Goal: Task Accomplishment & Management: Manage account settings

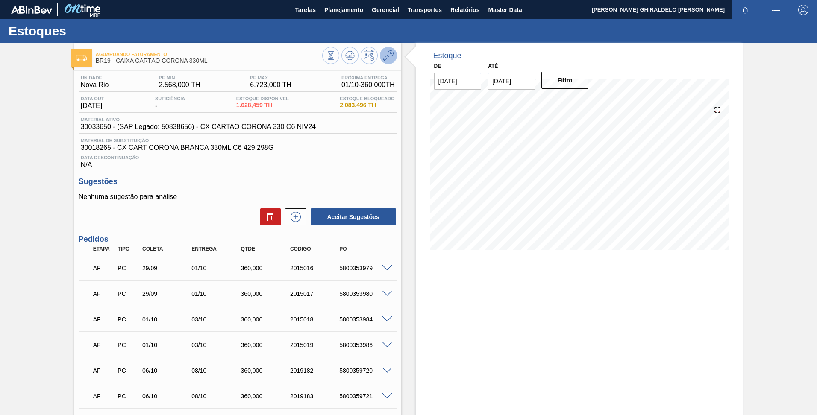
click at [384, 61] on button at bounding box center [388, 55] width 17 height 17
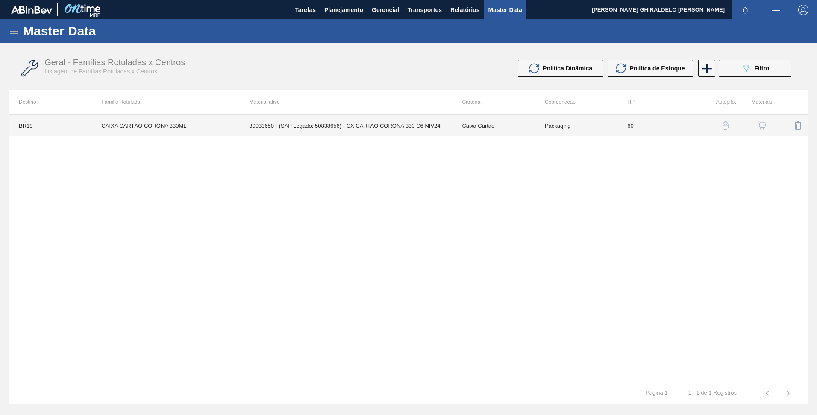
click at [649, 123] on td "60" at bounding box center [658, 125] width 82 height 21
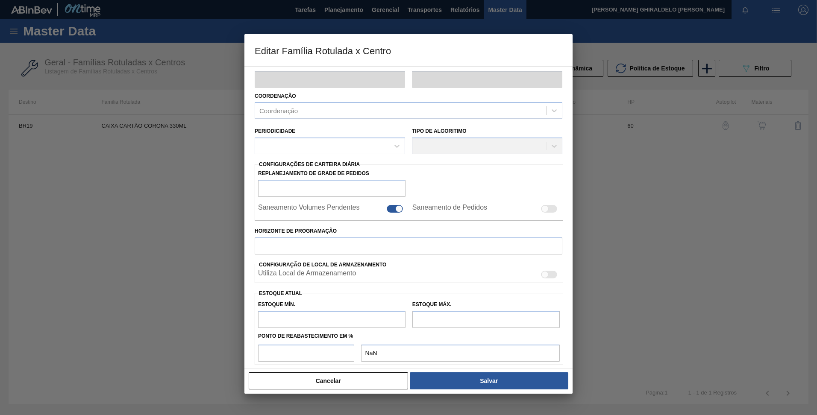
scroll to position [155, 0]
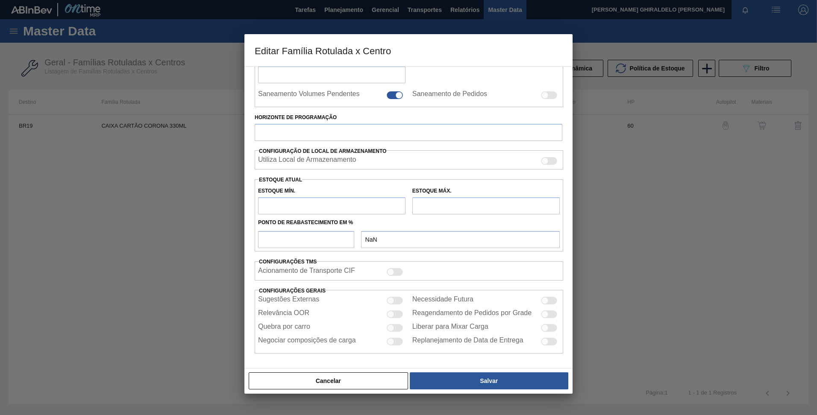
click at [451, 186] on div "Estoque Máx." at bounding box center [485, 199] width 147 height 29
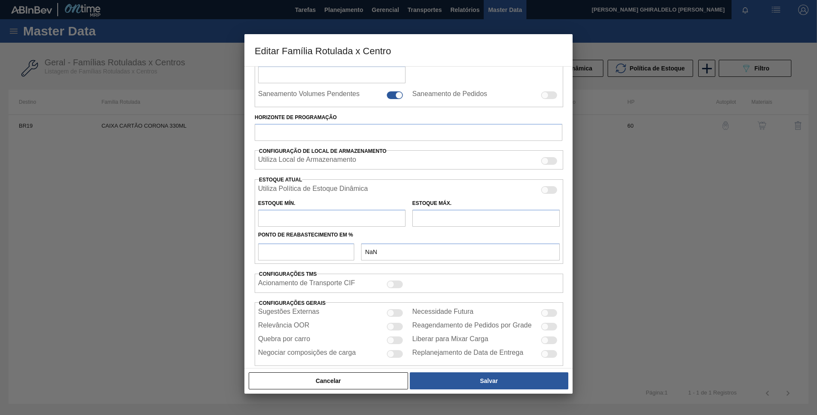
type input "Caixa Cartão"
type input "CAIXA CARTÃO CORONA 330ML"
type input "BR19 - Nova Rio"
type input "60"
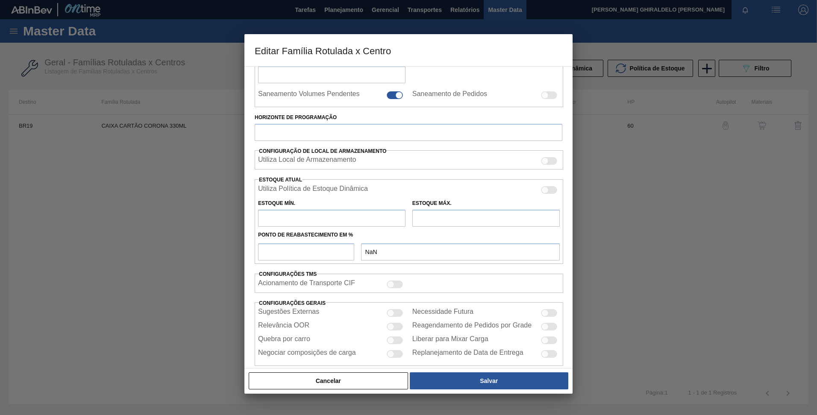
type input "2.568"
type input "6.723"
type input "75"
type input "5.684,250"
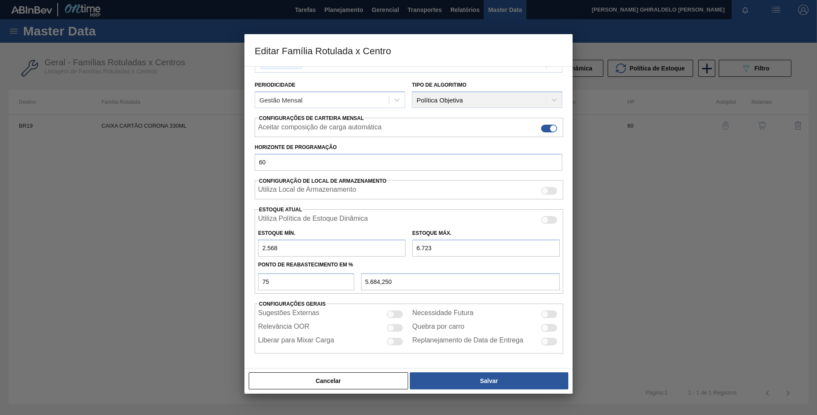
click at [419, 248] on input "6.723" at bounding box center [485, 248] width 147 height 17
type input "723"
type input "1.184,250"
type input "7.235"
type input "6.068,250"
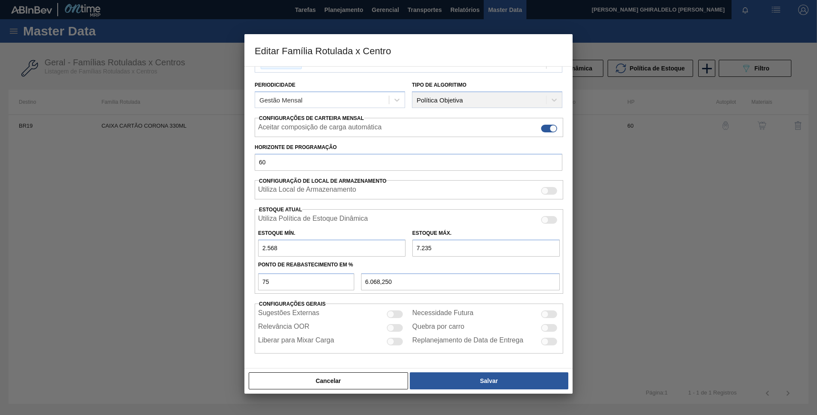
type input "723"
type input "1.184,250"
type input "5.723"
type input "4.934,250"
type input "5.723"
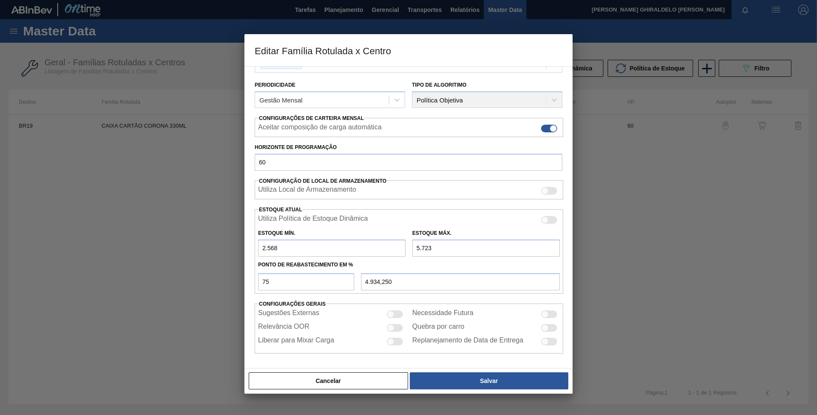
click at [264, 252] on input "2.568" at bounding box center [331, 248] width 147 height 17
type input "568"
type input "4.434,250"
click at [263, 250] on input "568" at bounding box center [331, 248] width 147 height 17
type input "1.568"
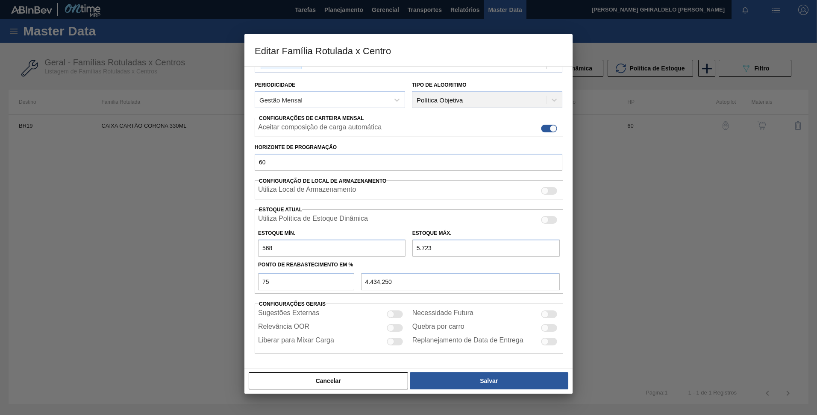
type input "4.684,250"
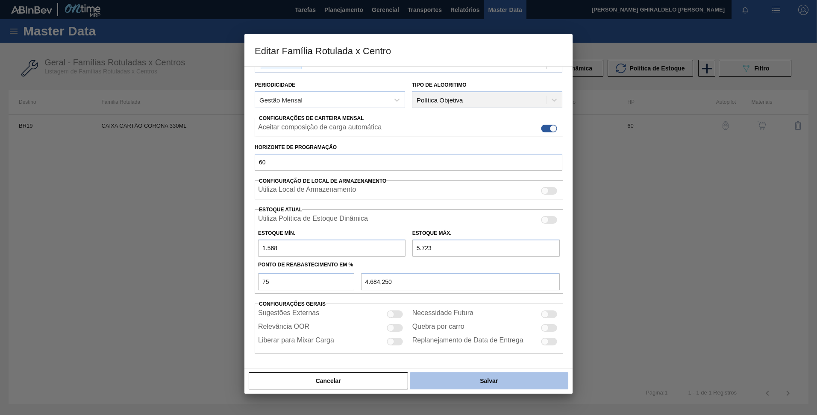
type input "1.568"
click at [475, 383] on button "Salvar" at bounding box center [489, 380] width 158 height 17
click at [490, 383] on button "Salvar" at bounding box center [489, 380] width 158 height 17
